Goal: Task Accomplishment & Management: Manage account settings

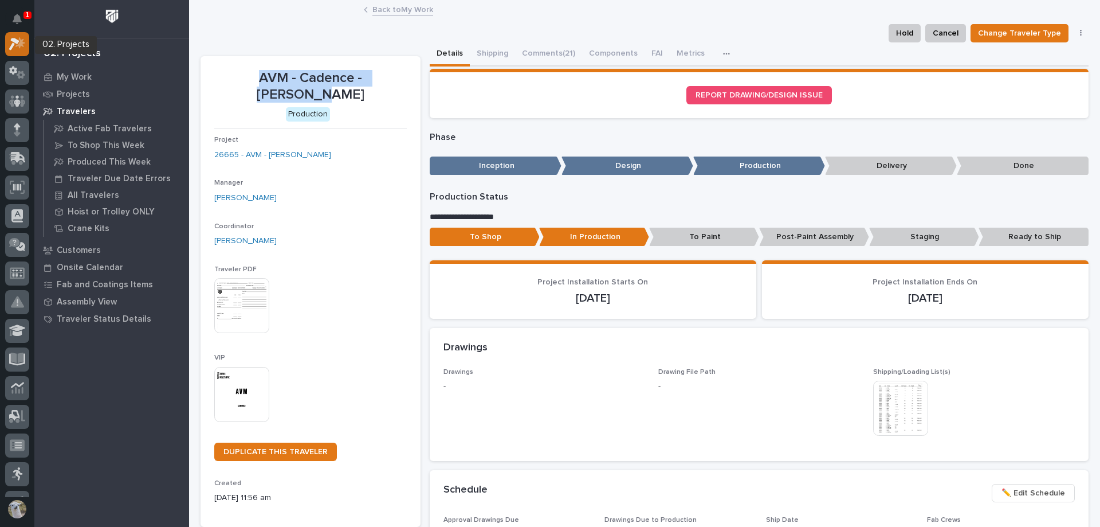
click at [11, 44] on icon at bounding box center [17, 43] width 17 height 13
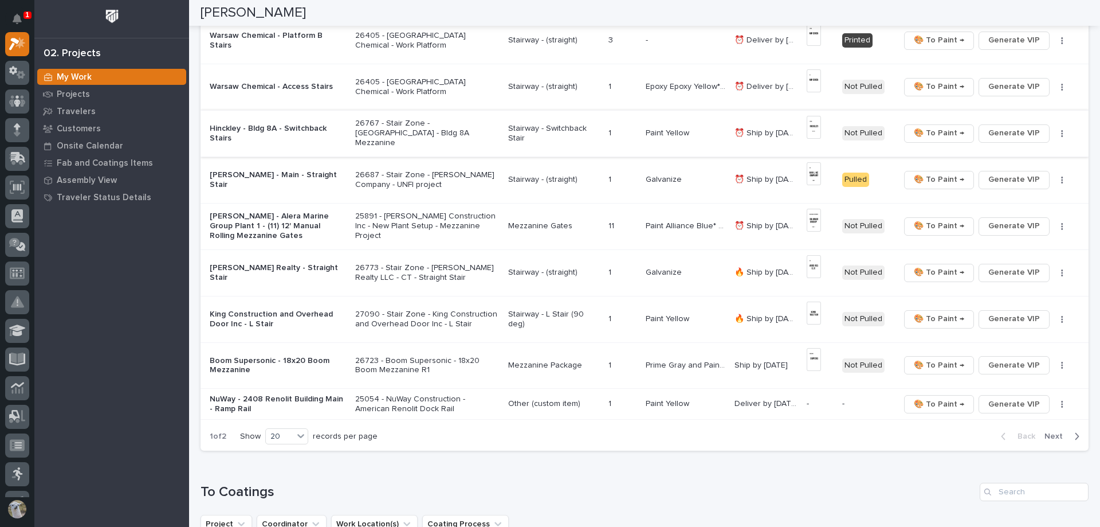
scroll to position [688, 0]
click at [548, 433] on span "Next" at bounding box center [1057, 435] width 25 height 10
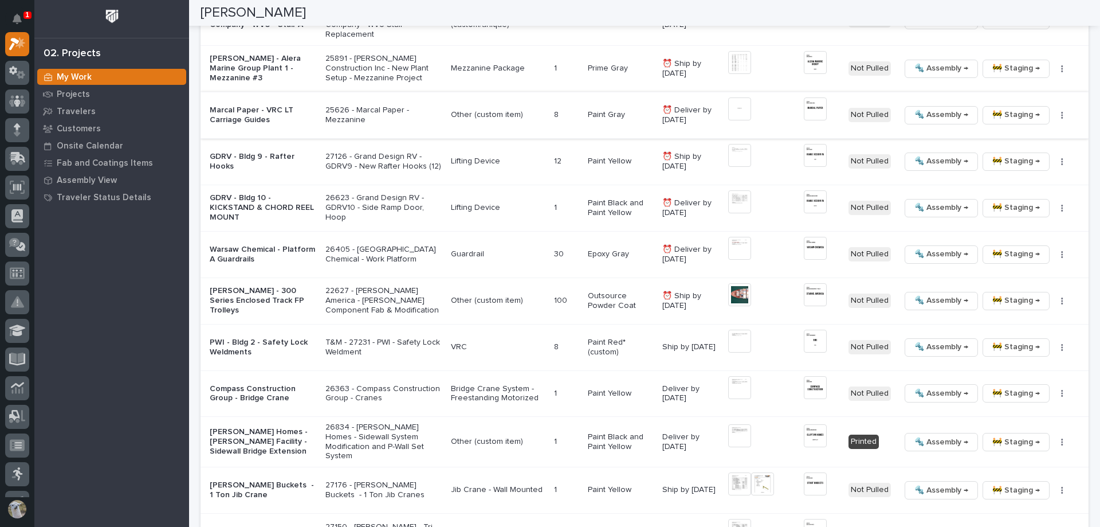
scroll to position [1261, 0]
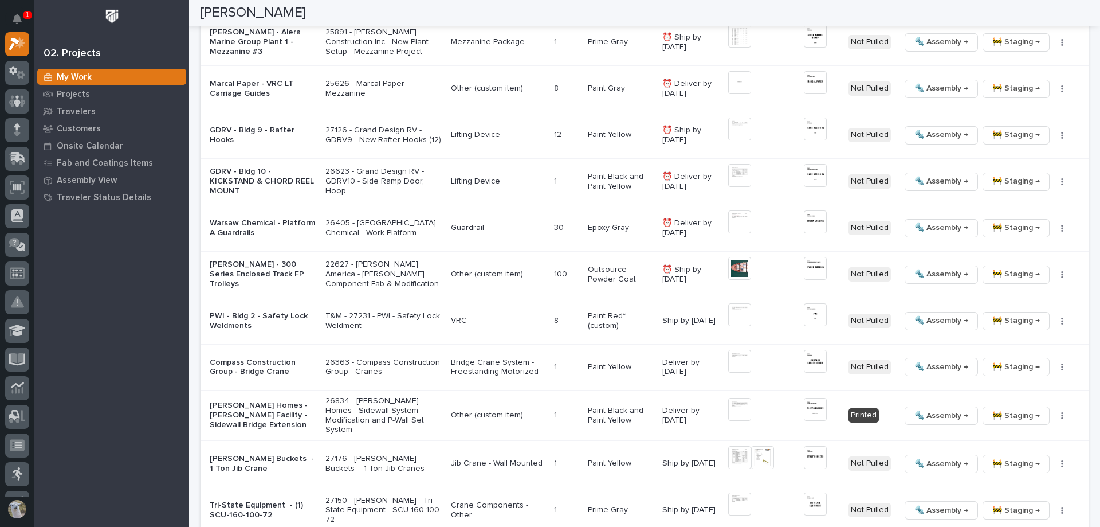
click at [253, 402] on p "[PERSON_NAME] Homes - [PERSON_NAME] Facility - Sidewall Bridge Extension" at bounding box center [263, 415] width 107 height 29
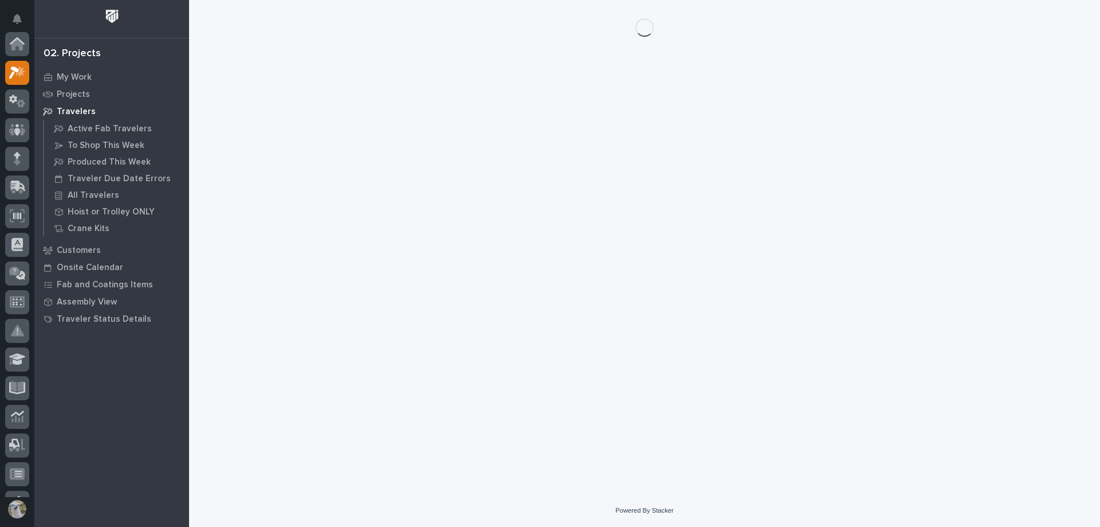
scroll to position [29, 0]
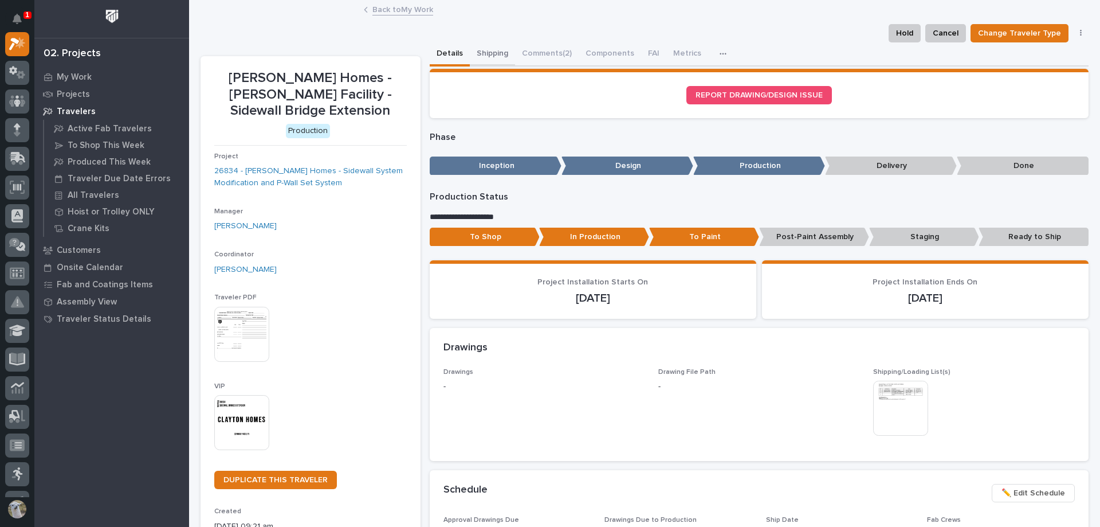
click at [482, 46] on button "Shipping" at bounding box center [492, 54] width 45 height 24
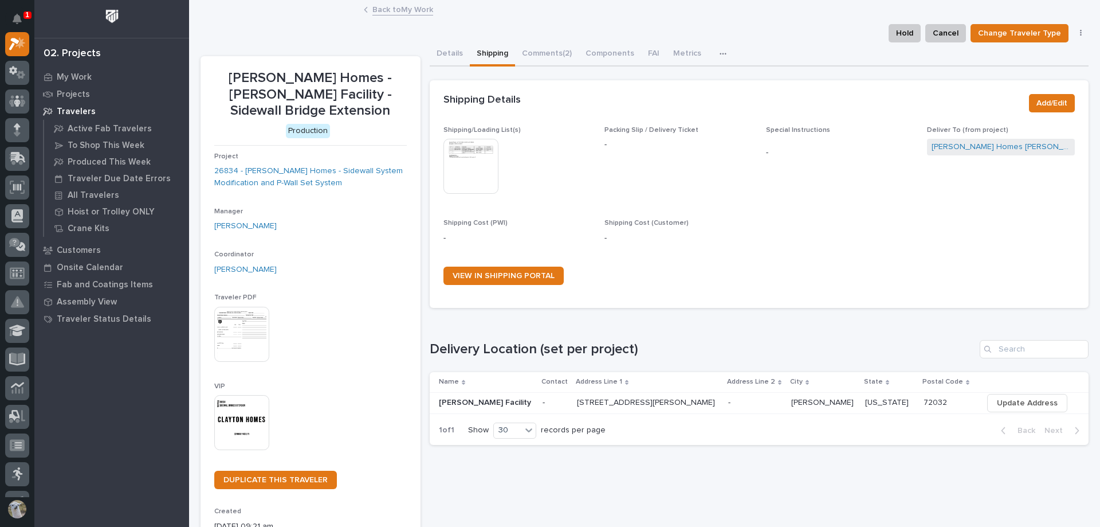
click at [458, 161] on img at bounding box center [471, 166] width 55 height 55
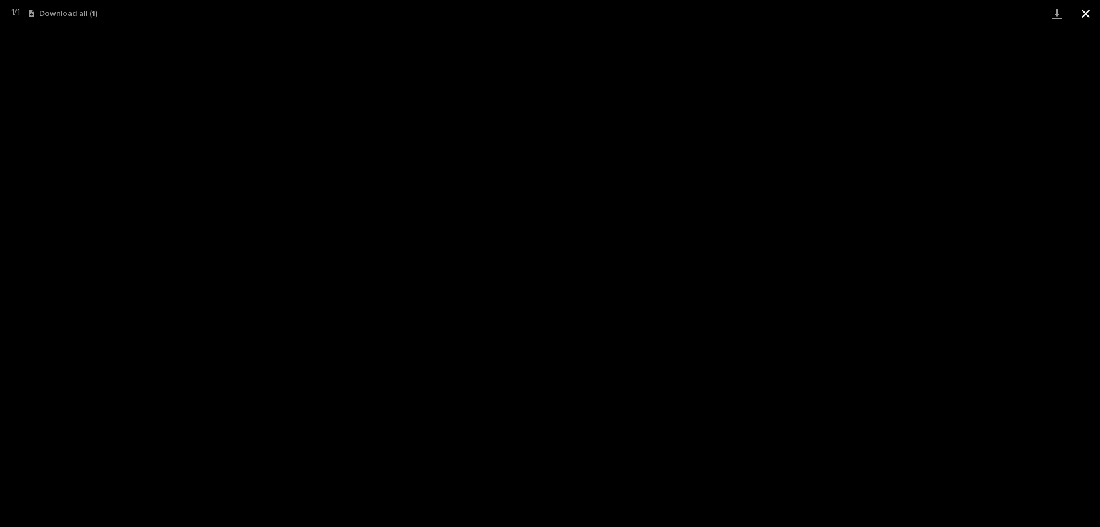
click at [548, 10] on button "Close gallery" at bounding box center [1086, 13] width 29 height 27
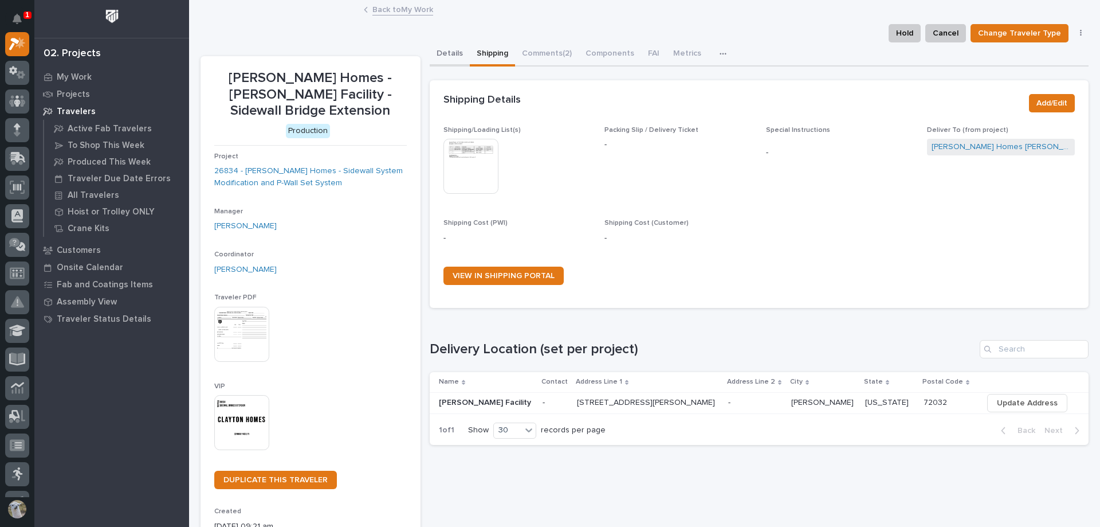
click at [452, 54] on button "Details" at bounding box center [450, 54] width 40 height 24
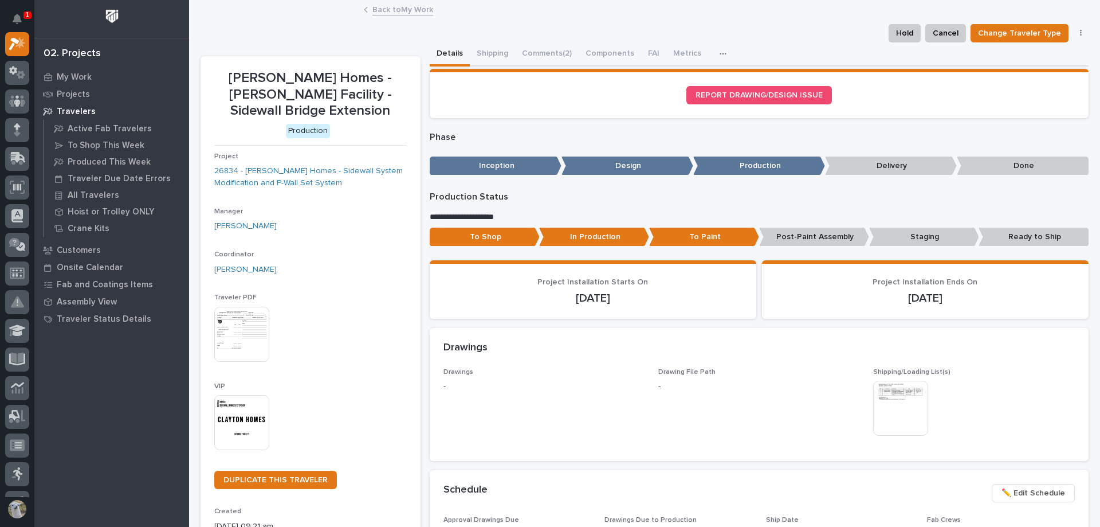
click at [390, 5] on link "Back to My Work" at bounding box center [402, 8] width 61 height 13
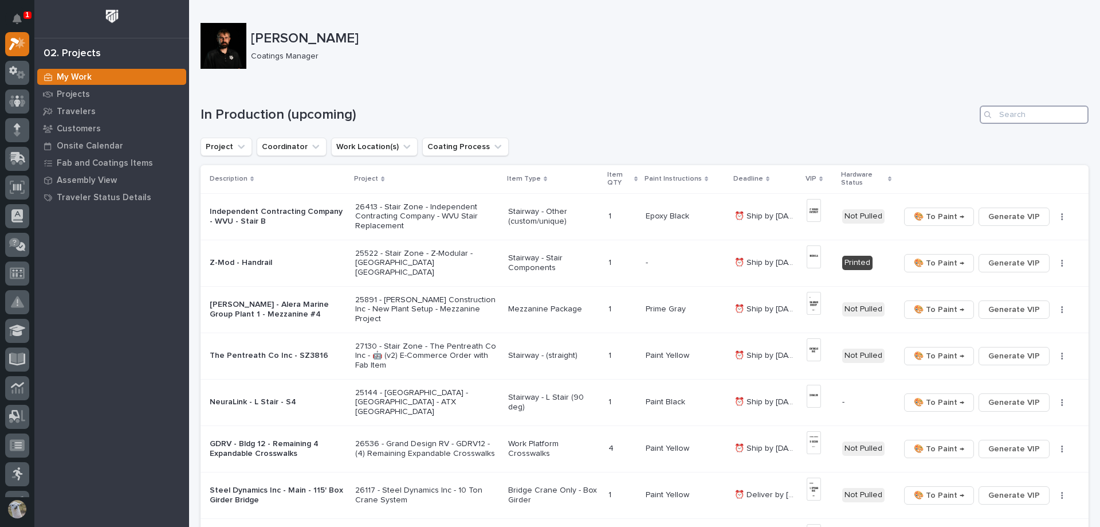
click at [548, 120] on input "Search" at bounding box center [1034, 114] width 109 height 18
type input "[PERSON_NAME]"
